Goal: Use online tool/utility: Utilize a website feature to perform a specific function

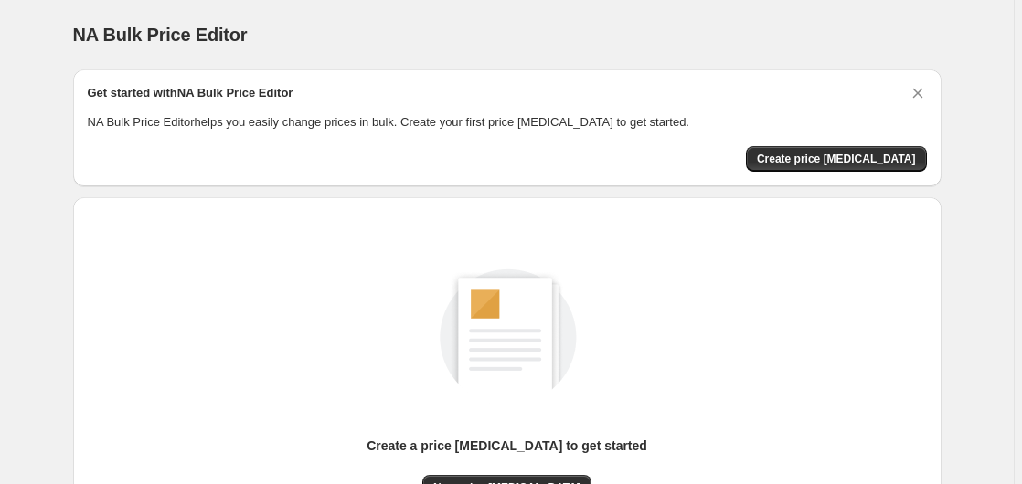
scroll to position [200, 0]
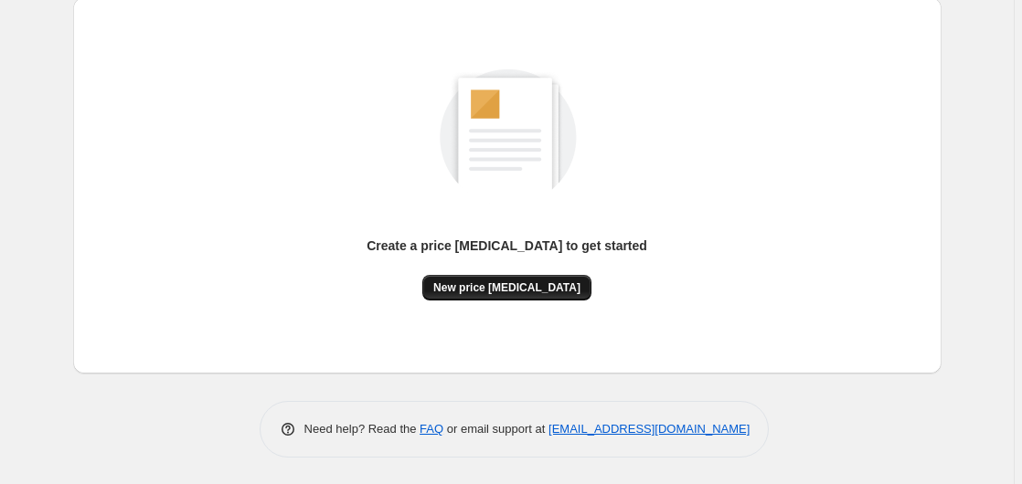
click at [505, 289] on span "New price [MEDICAL_DATA]" at bounding box center [506, 288] width 147 height 15
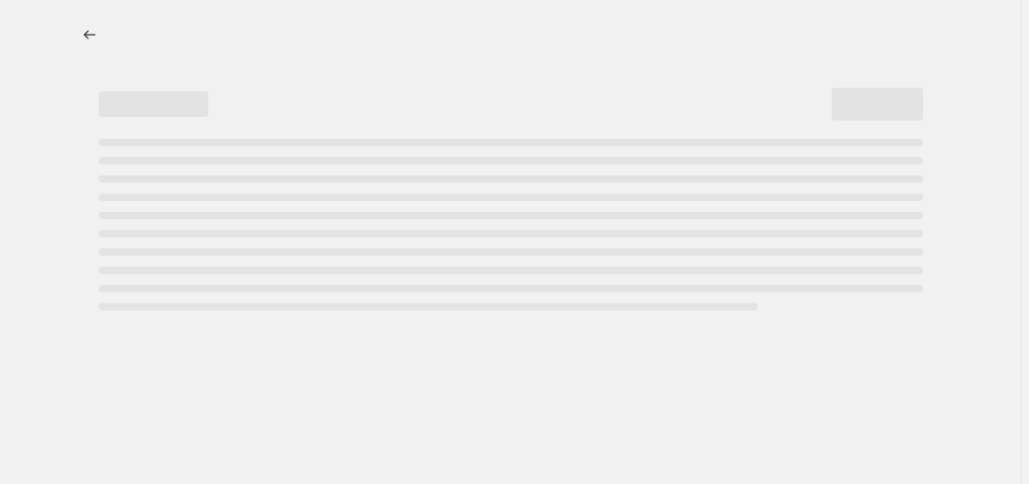
select select "percentage"
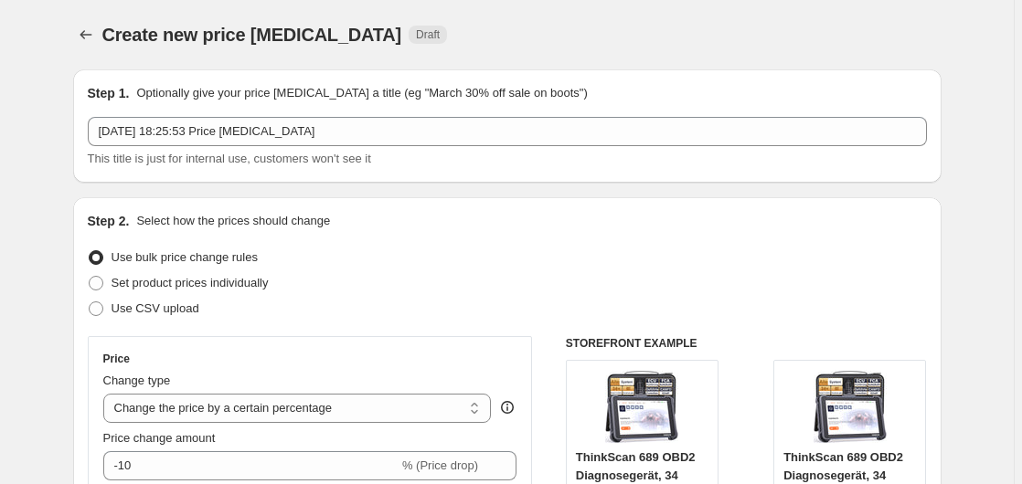
scroll to position [373, 0]
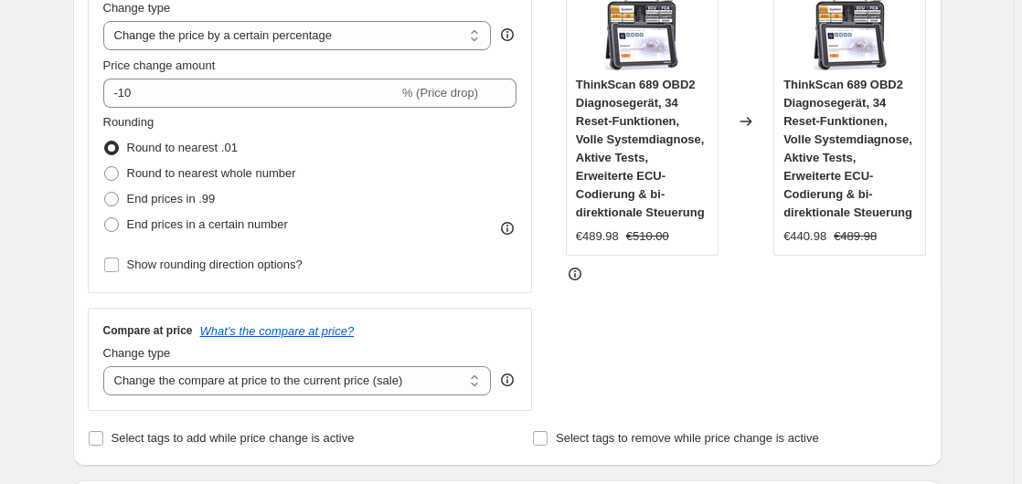
click at [191, 74] on label "Price change amount" at bounding box center [159, 66] width 112 height 18
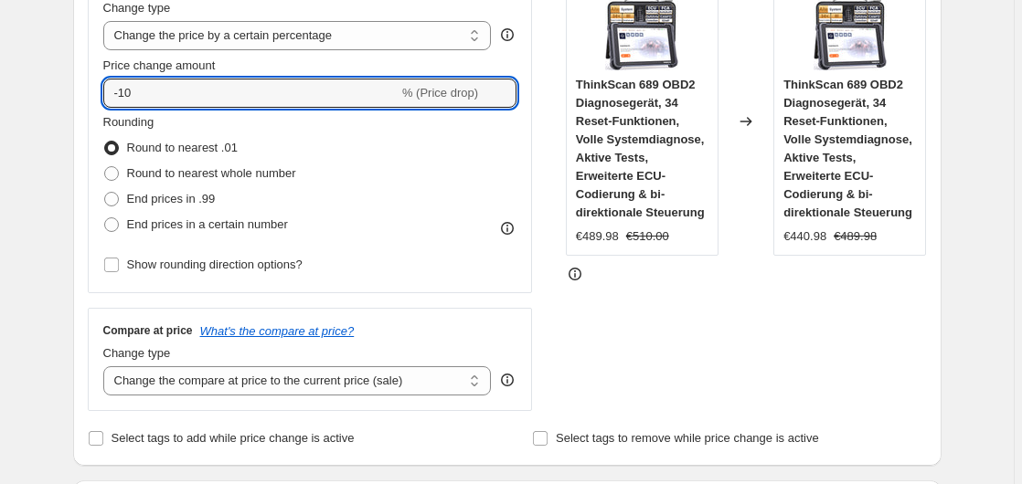
click at [191, 79] on input "-10" at bounding box center [250, 93] width 295 height 29
click at [178, 91] on input "-10" at bounding box center [250, 93] width 295 height 29
type input "-1"
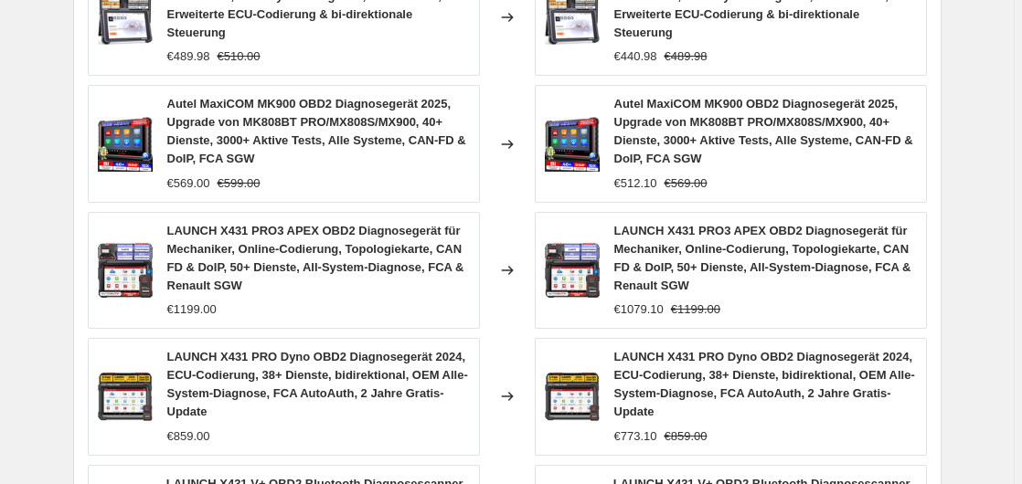
scroll to position [1537, 0]
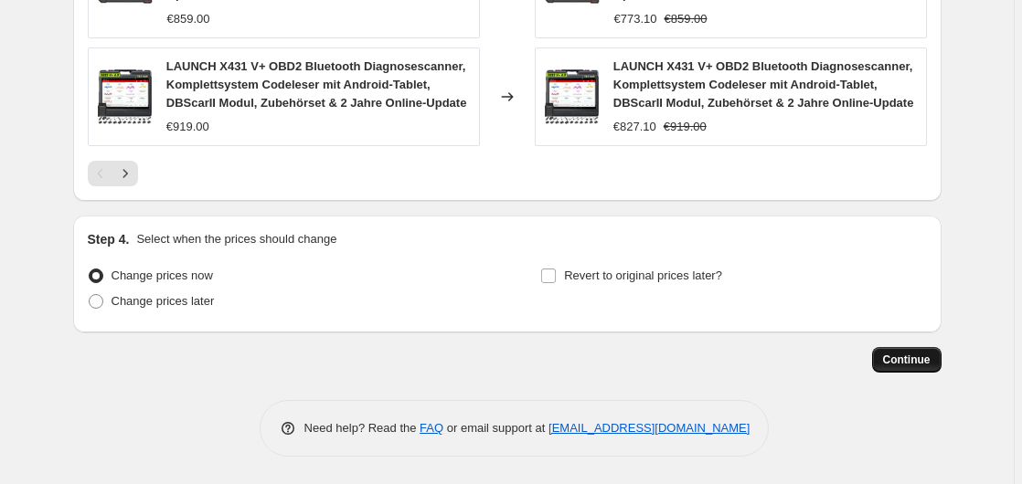
type input "-35"
click at [883, 359] on button "Continue" at bounding box center [906, 360] width 69 height 26
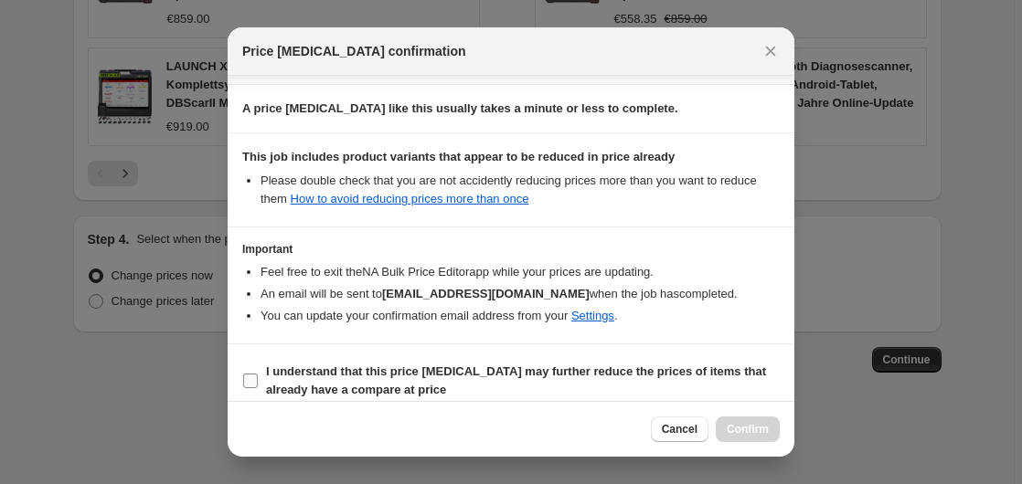
scroll to position [289, 0]
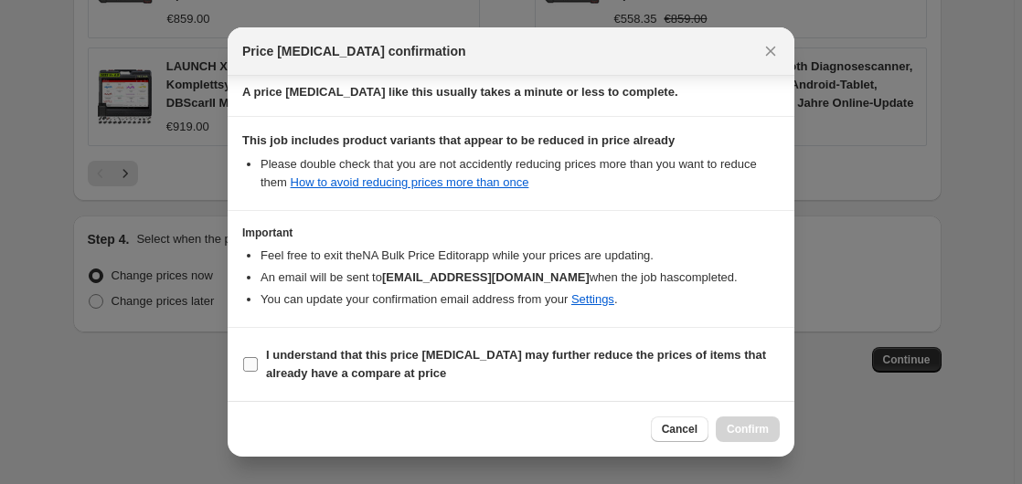
click at [281, 366] on b "I understand that this price [MEDICAL_DATA] may further reduce the prices of it…" at bounding box center [516, 364] width 500 height 32
click at [258, 366] on input "I understand that this price [MEDICAL_DATA] may further reduce the prices of it…" at bounding box center [250, 364] width 15 height 15
checkbox input "true"
click at [743, 437] on button "Confirm" at bounding box center [747, 430] width 64 height 26
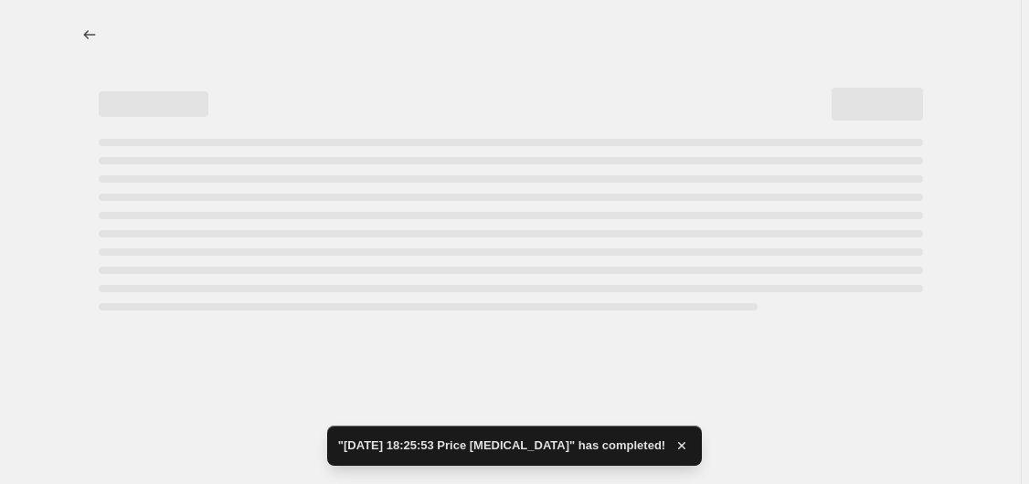
select select "percentage"
